Goal: Find specific page/section: Find specific page/section

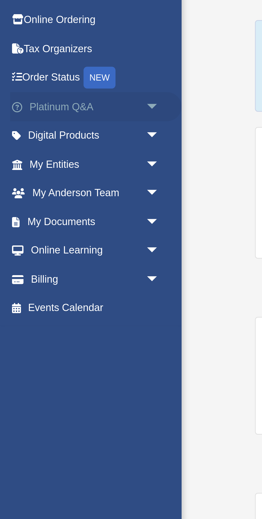
click at [44, 69] on link "Platinum Q&A arrow_drop_down" at bounding box center [35, 71] width 63 height 11
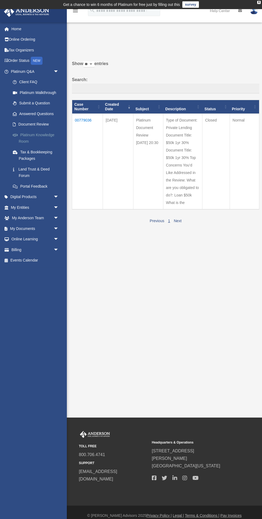
click at [48, 133] on link "Platinum Knowledge Room" at bounding box center [36, 138] width 59 height 17
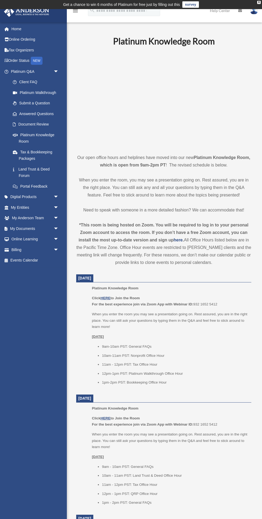
click at [200, 306] on p "Click HERE to Join the Room For the best experience join via Zoom App with Webi…" at bounding box center [170, 301] width 156 height 13
click at [196, 305] on p "Click HERE to Join the Room For the best experience join via Zoom App with Webi…" at bounding box center [170, 301] width 156 height 13
click at [200, 310] on div "Click HERE to Join the Room For the best experience join via Zoom App with Webi…" at bounding box center [170, 340] width 156 height 91
click at [200, 305] on p "Click HERE to Join the Room For the best experience join via Zoom App with Webi…" at bounding box center [170, 301] width 156 height 13
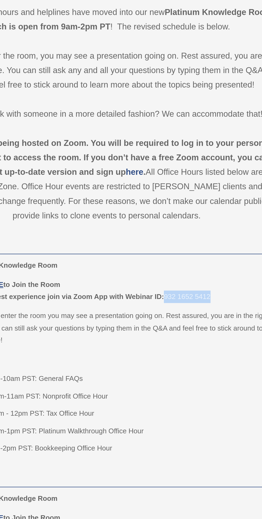
copy p "932 1652 5412"
